Goal: Task Accomplishment & Management: Manage account settings

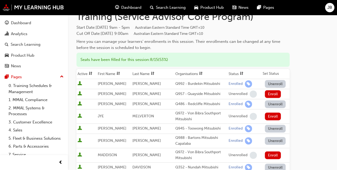
scroll to position [44, 0]
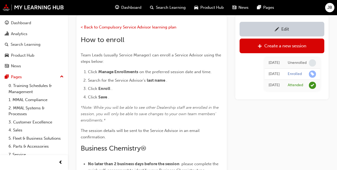
scroll to position [537, 0]
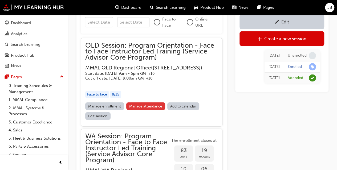
click at [148, 110] on link "Manage attendance" at bounding box center [145, 107] width 39 height 8
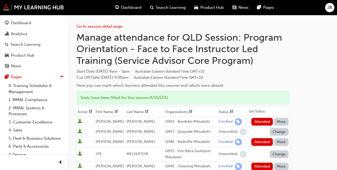
scroll to position [38, 0]
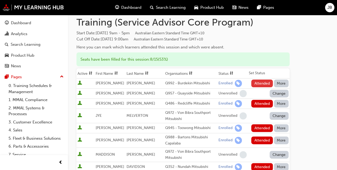
click at [263, 82] on button "Attended" at bounding box center [262, 84] width 22 height 8
click at [260, 103] on button "Attended" at bounding box center [262, 104] width 22 height 8
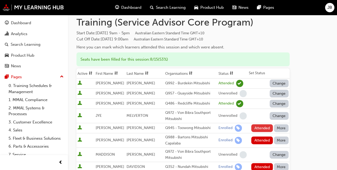
click at [263, 125] on button "Attended" at bounding box center [262, 128] width 22 height 8
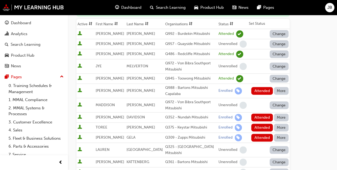
scroll to position [88, 0]
click at [261, 87] on button "Attended" at bounding box center [262, 91] width 22 height 8
click at [260, 115] on button "Attended" at bounding box center [262, 117] width 22 height 8
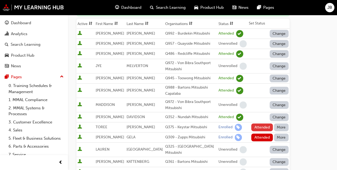
click at [261, 127] on button "Attended" at bounding box center [262, 128] width 22 height 8
click at [261, 137] on button "Attended" at bounding box center [262, 138] width 22 height 8
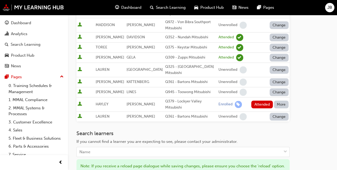
scroll to position [169, 0]
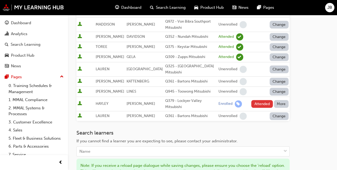
click at [262, 100] on button "Attended" at bounding box center [262, 104] width 22 height 8
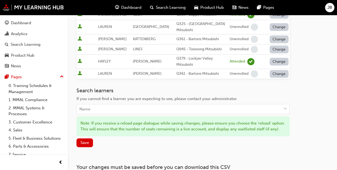
scroll to position [212, 0]
click at [84, 141] on span "Save" at bounding box center [84, 142] width 9 height 5
